Goal: Find specific page/section: Find specific page/section

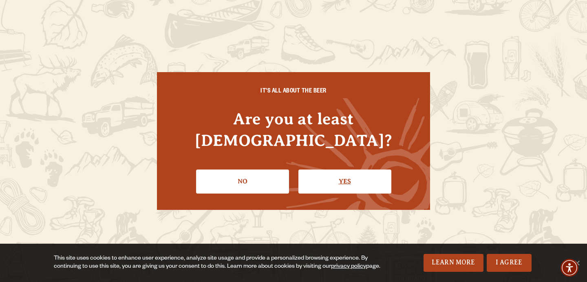
click at [326, 170] on link "Yes" at bounding box center [344, 182] width 93 height 24
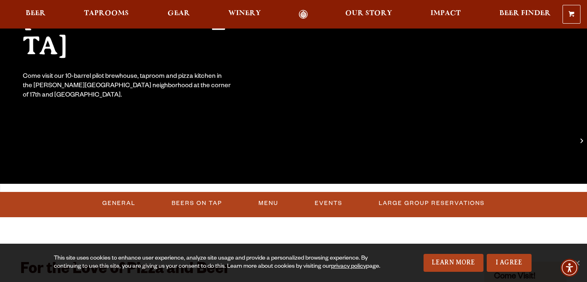
scroll to position [147, 0]
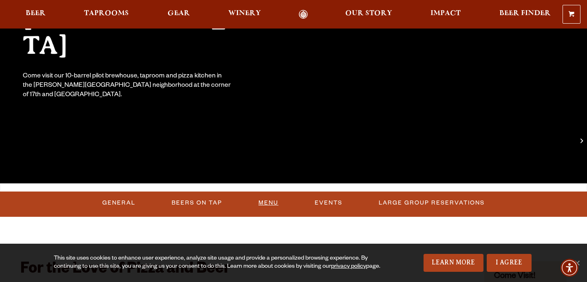
click at [266, 204] on link "Menu" at bounding box center [268, 203] width 27 height 19
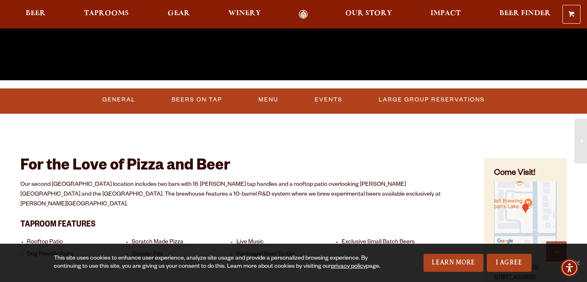
scroll to position [261, 0]
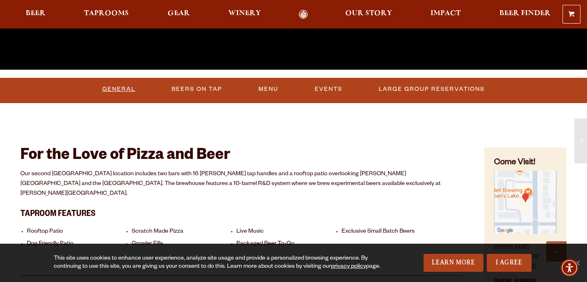
click at [129, 87] on link "General" at bounding box center [119, 89] width 40 height 19
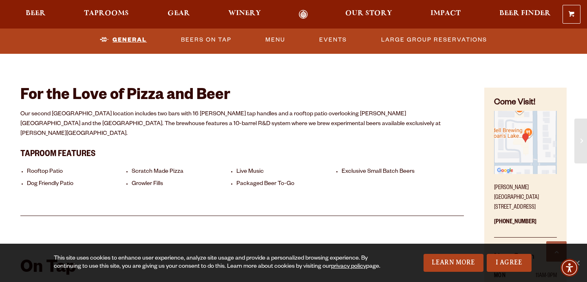
scroll to position [320, 0]
